Goal: Navigation & Orientation: Understand site structure

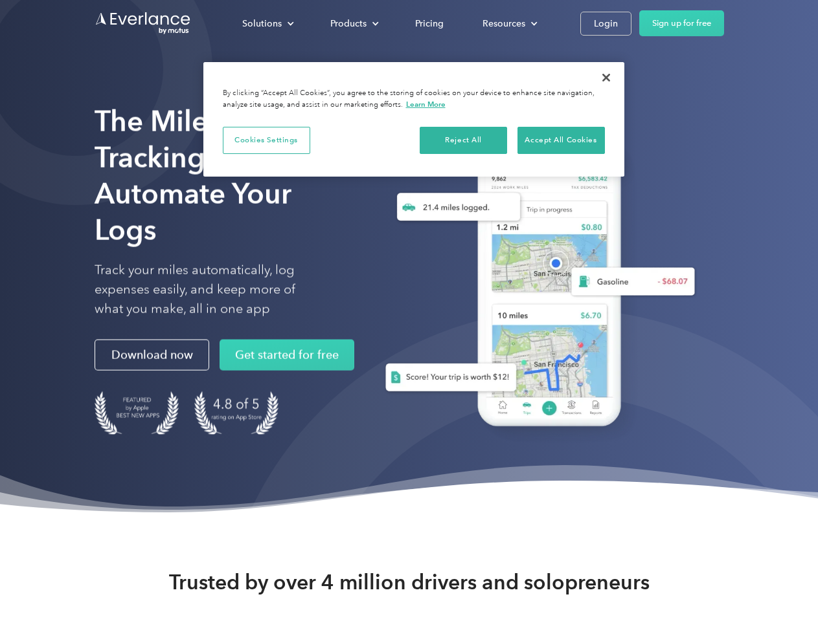
click at [267, 23] on div "Solutions" at bounding box center [261, 24] width 39 height 16
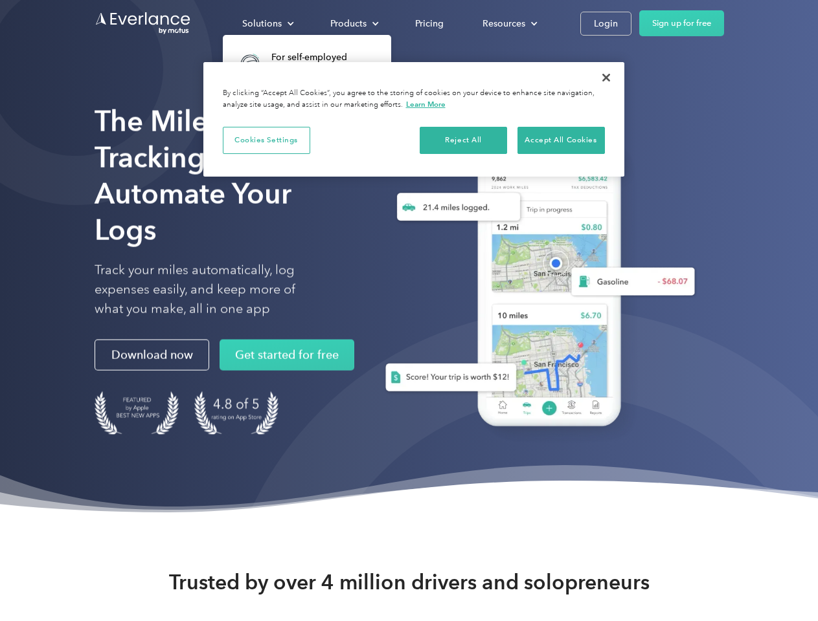
click at [353, 23] on div "Products" at bounding box center [348, 24] width 36 height 16
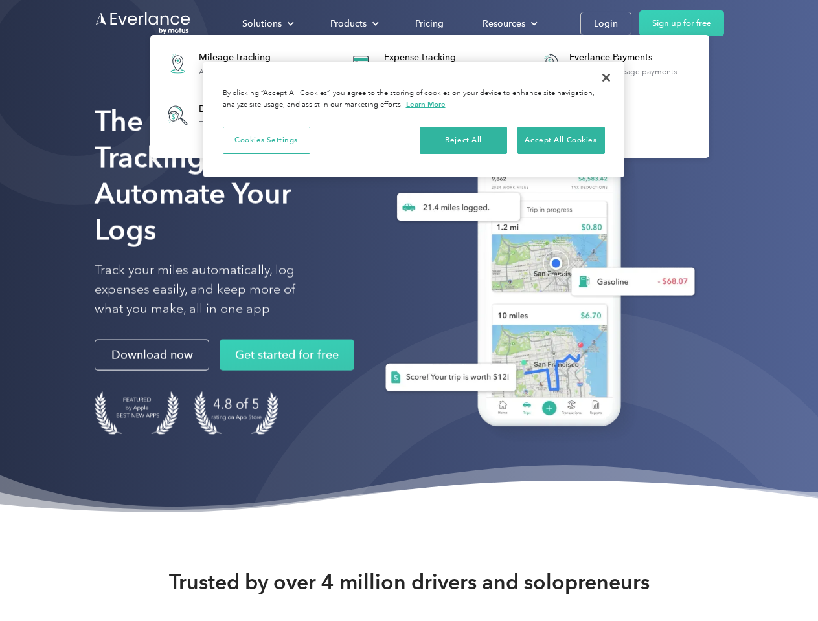
click at [508, 23] on div "Resources" at bounding box center [503, 24] width 43 height 16
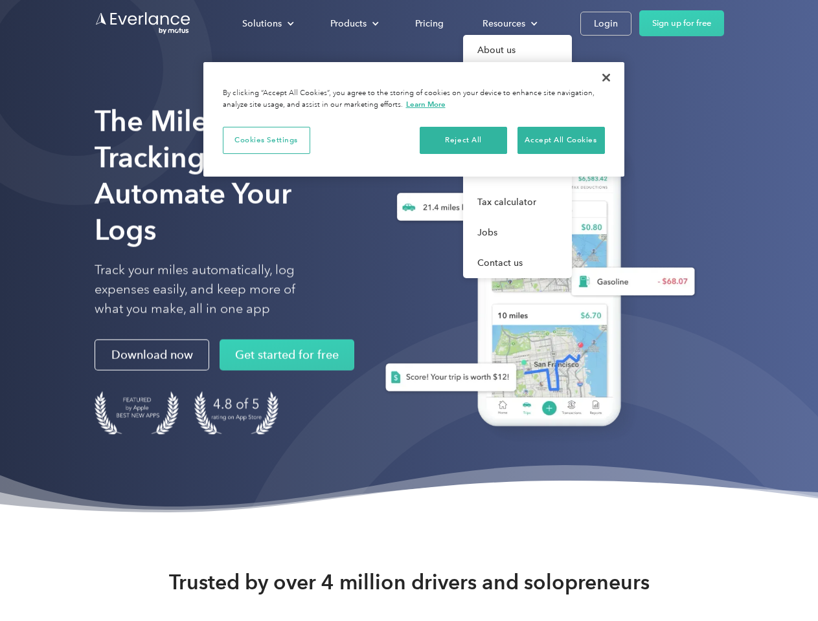
click at [266, 140] on button "Cookies Settings" at bounding box center [266, 140] width 87 height 27
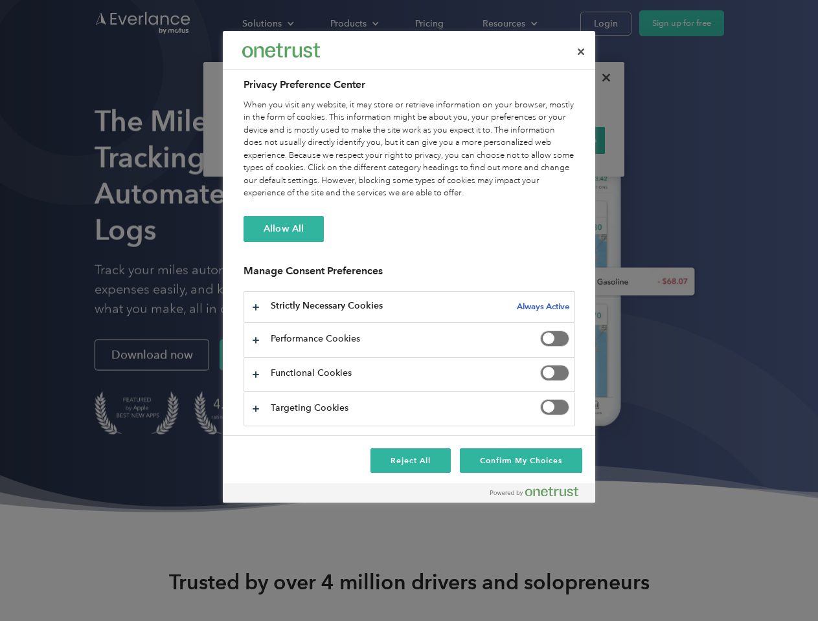
click at [463, 140] on div "When you visit any website, it may store or retrieve information on your browse…" at bounding box center [408, 149] width 331 height 101
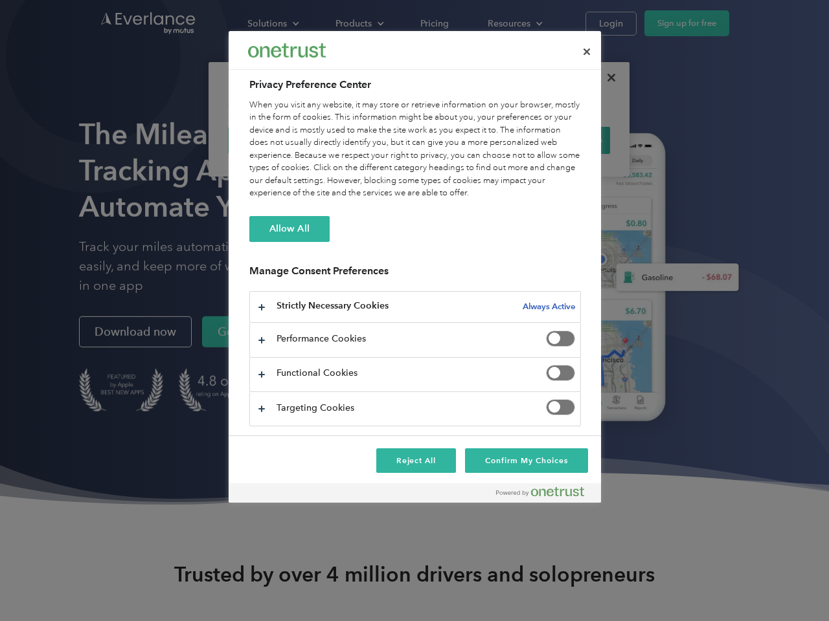
click at [561, 140] on div "When you visit any website, it may store or retrieve information on your browse…" at bounding box center [414, 149] width 331 height 101
click at [606, 78] on div at bounding box center [414, 310] width 829 height 621
